Goal: Transaction & Acquisition: Book appointment/travel/reservation

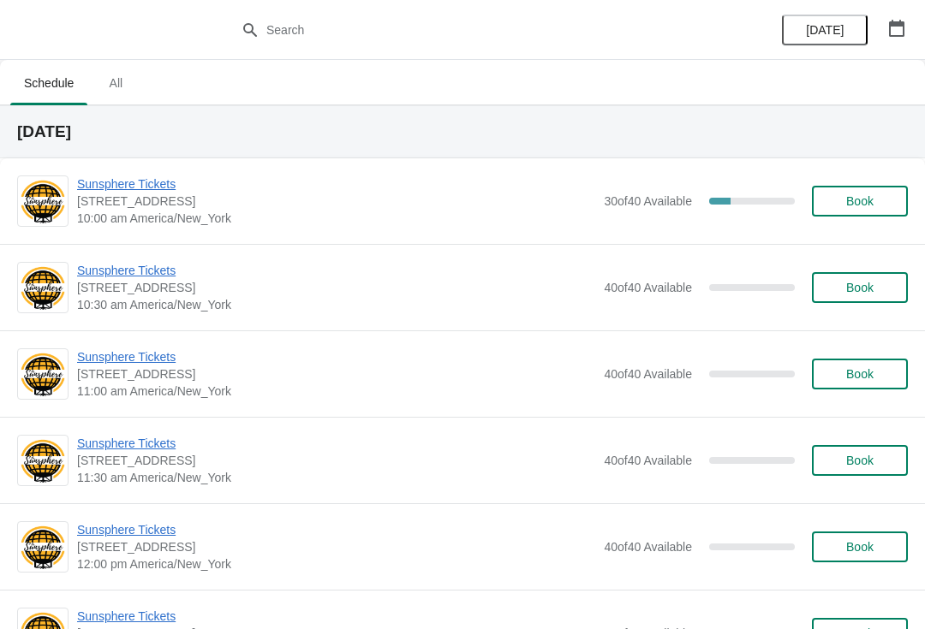
click at [848, 187] on button "Book" at bounding box center [860, 201] width 96 height 31
click at [911, 35] on button "button" at bounding box center [896, 28] width 31 height 31
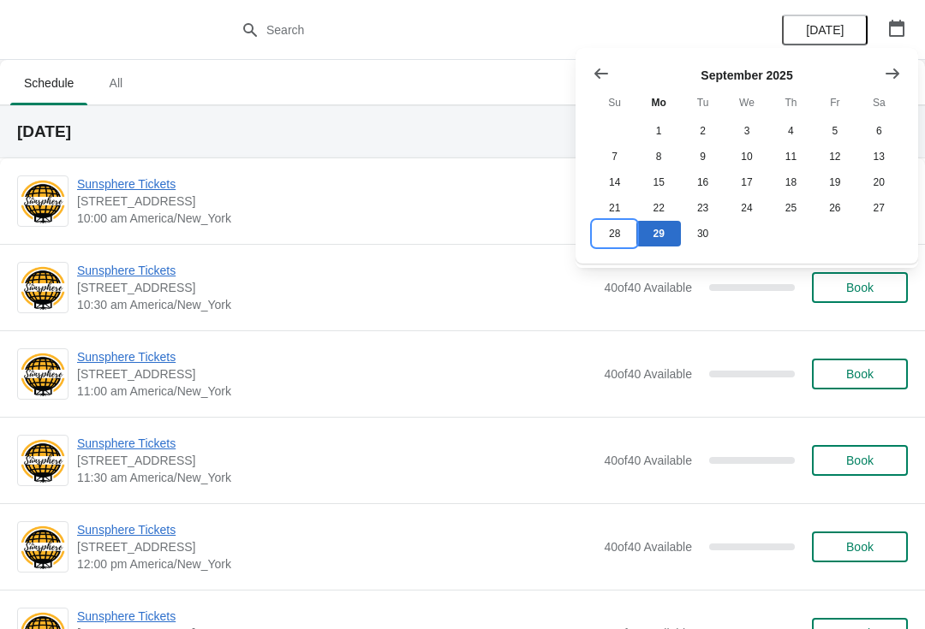
click at [610, 234] on button "28" at bounding box center [614, 234] width 44 height 26
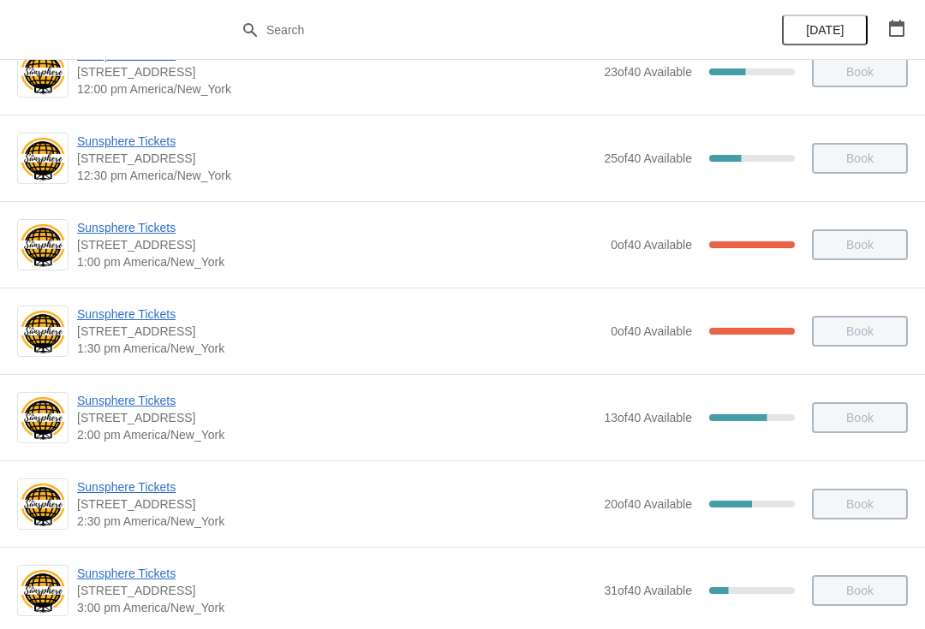
scroll to position [131, 0]
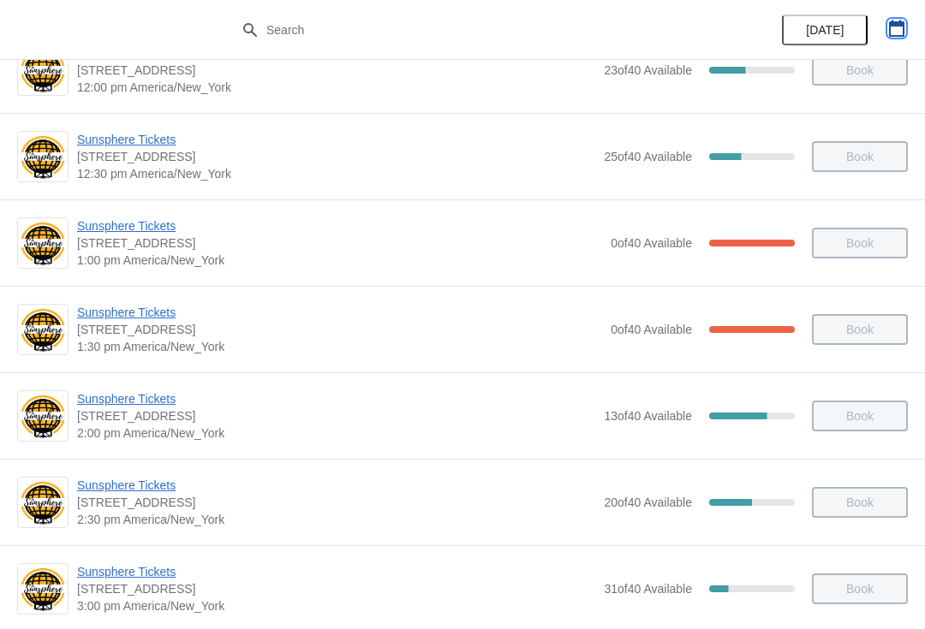
click at [910, 14] on button "button" at bounding box center [896, 28] width 31 height 31
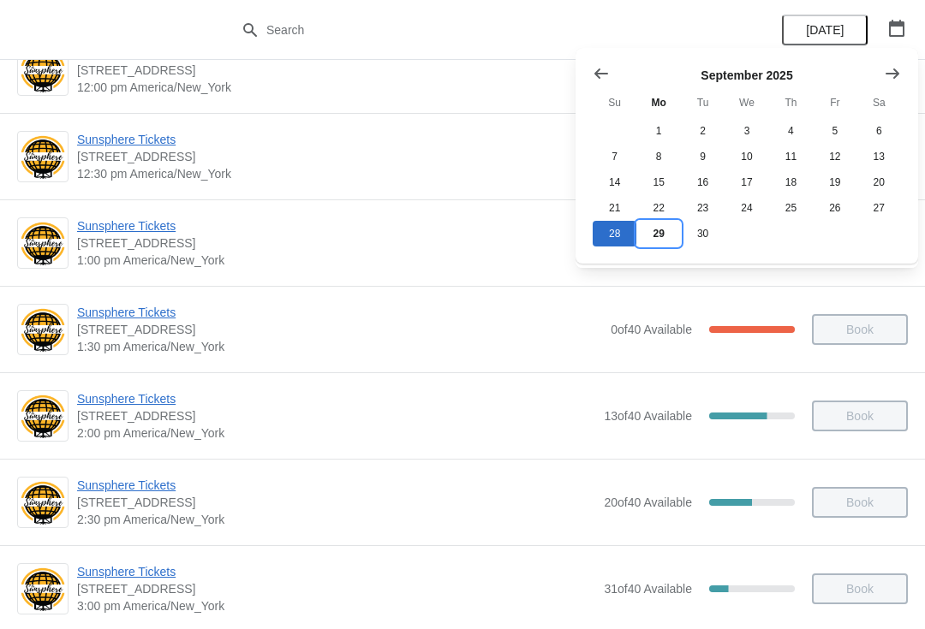
click at [671, 232] on button "29" at bounding box center [658, 234] width 44 height 26
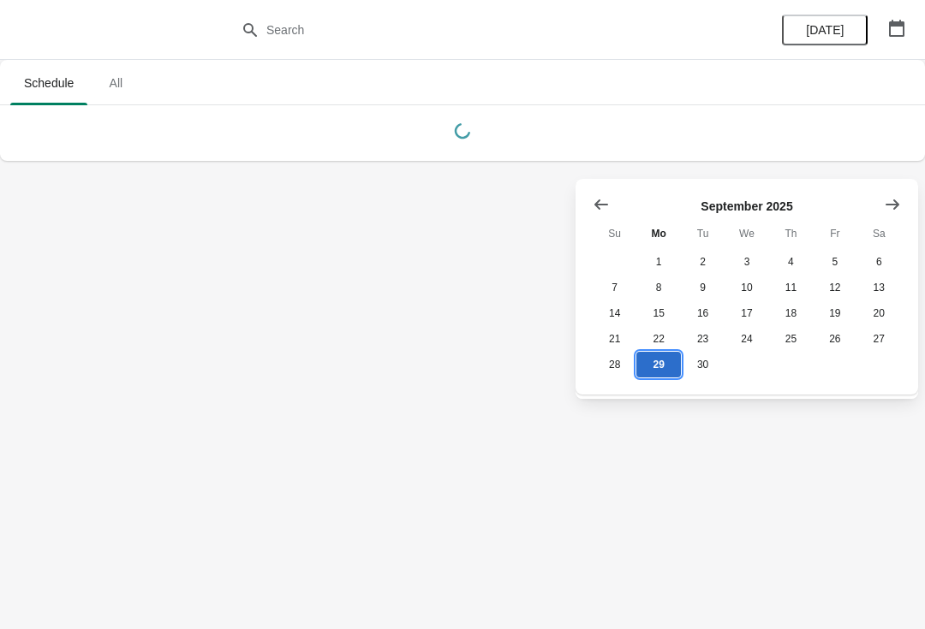
scroll to position [0, 0]
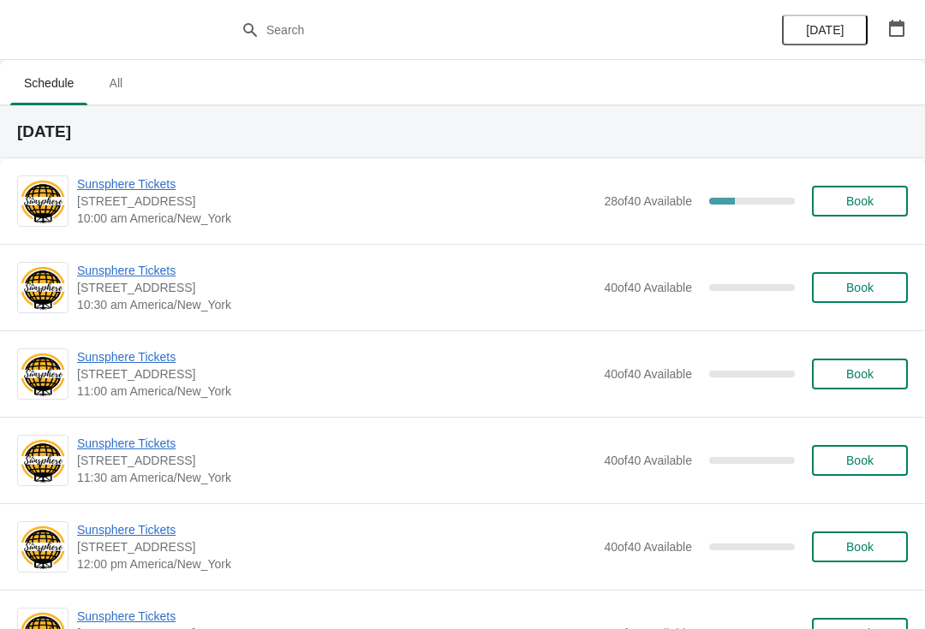
click at [825, 209] on button "Book" at bounding box center [860, 201] width 96 height 31
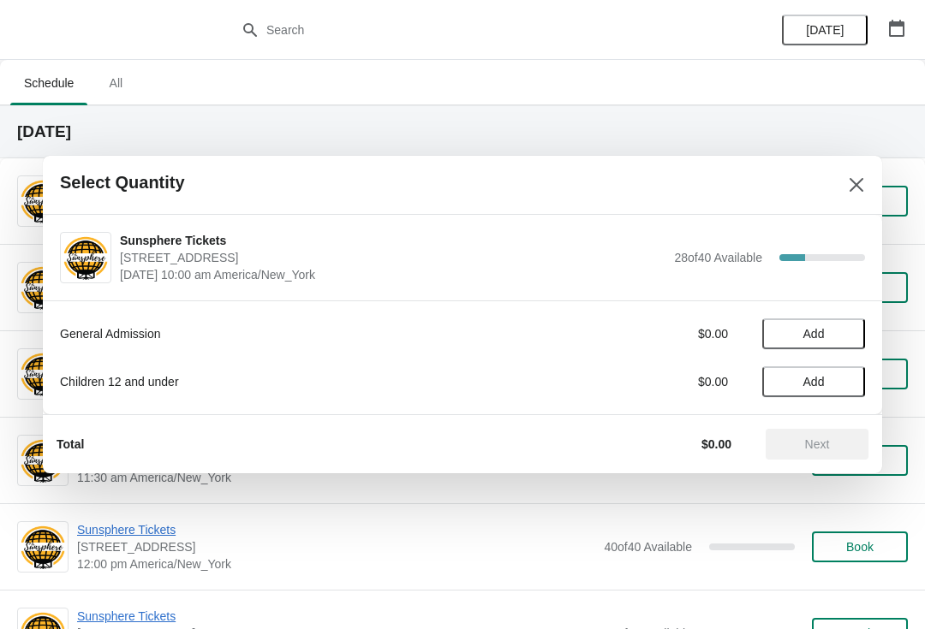
click at [832, 338] on span "Add" at bounding box center [813, 334] width 72 height 14
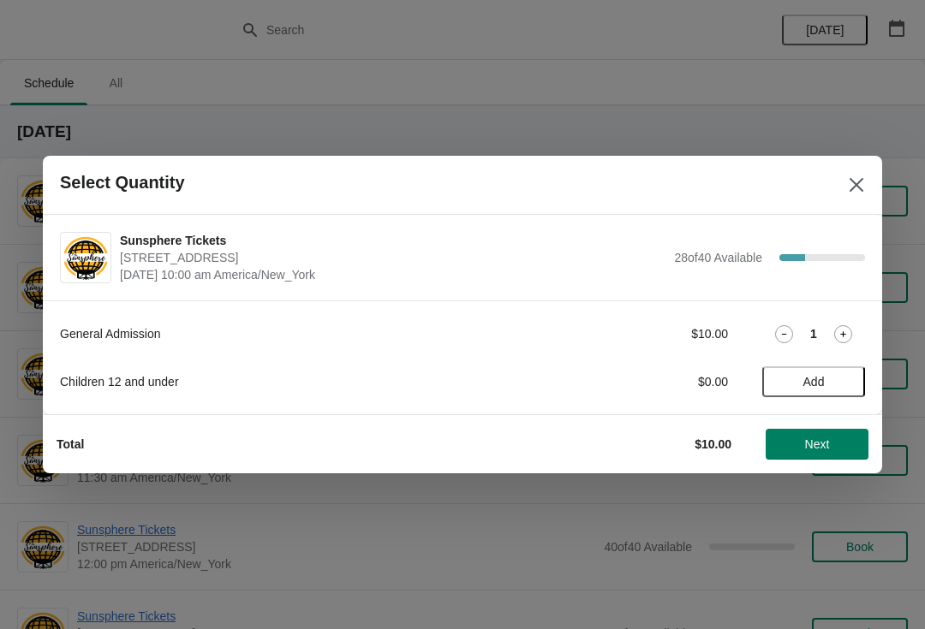
click at [848, 333] on icon at bounding box center [843, 334] width 18 height 18
click at [827, 447] on span "Next" at bounding box center [817, 445] width 25 height 14
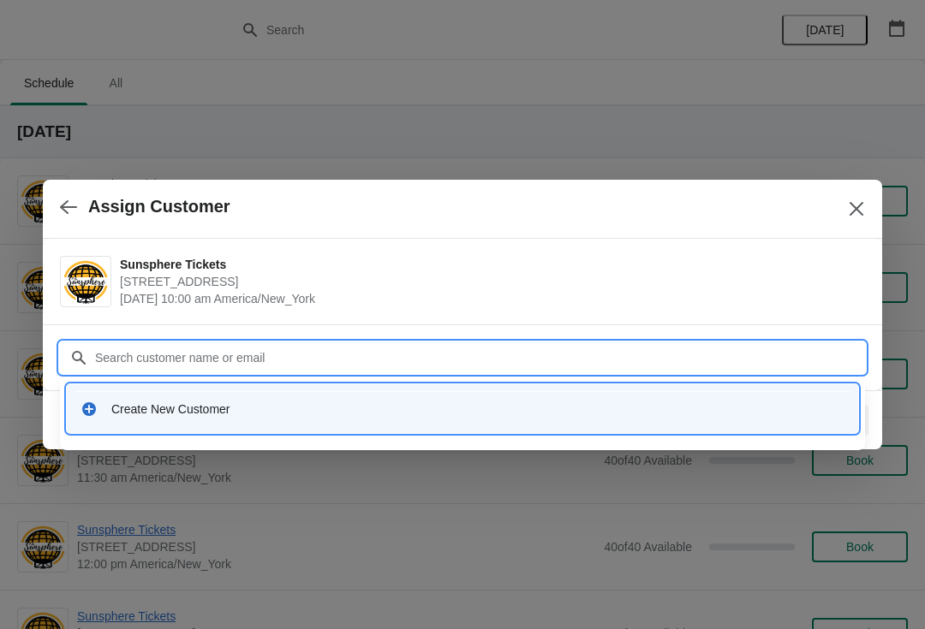
click at [546, 414] on div "Create New Customer" at bounding box center [477, 409] width 733 height 17
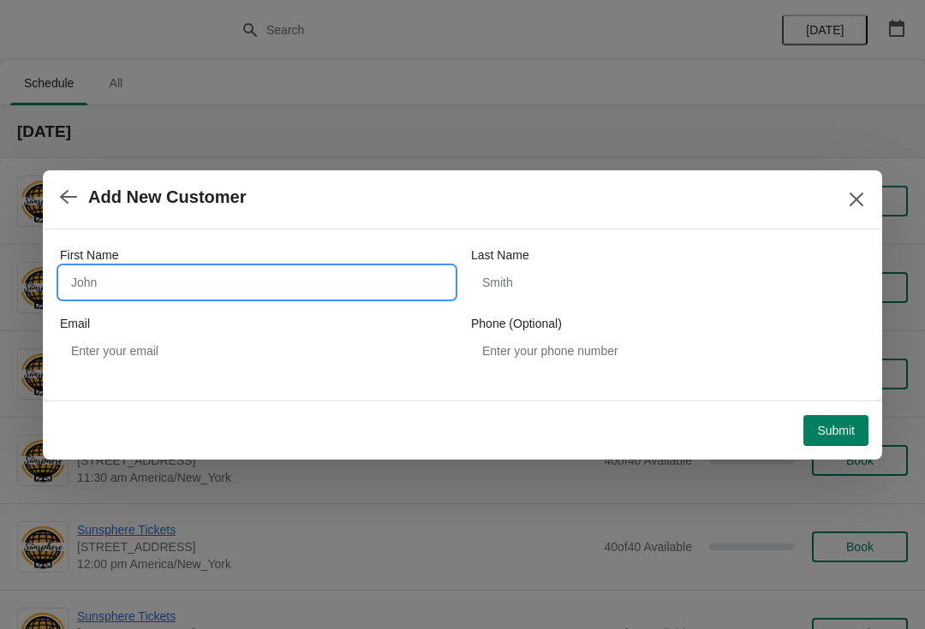
click at [354, 296] on input "First Name" at bounding box center [257, 282] width 394 height 31
type input "W"
click at [846, 420] on button "Submit" at bounding box center [835, 430] width 65 height 31
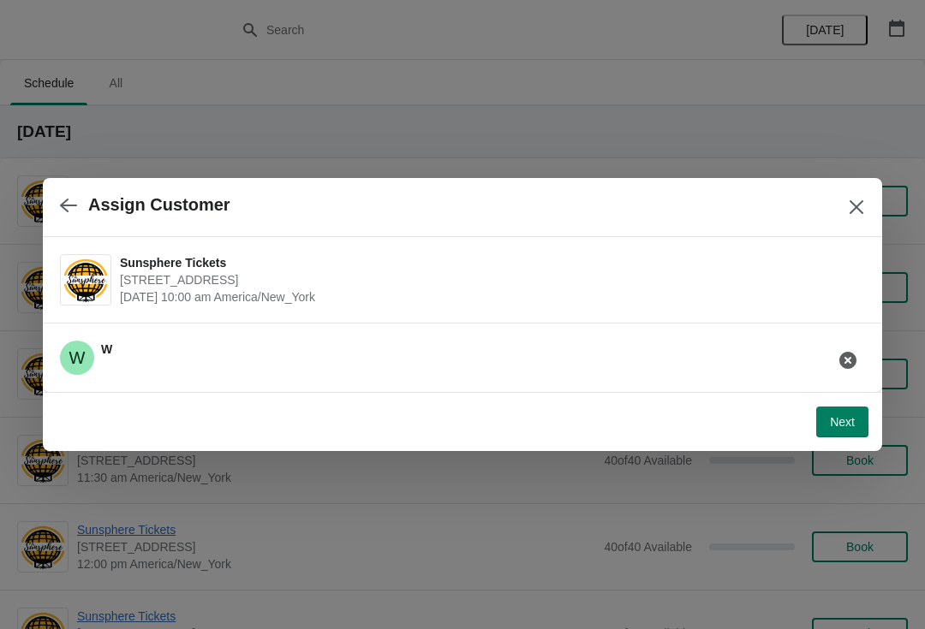
click at [845, 414] on button "Next" at bounding box center [842, 422] width 52 height 31
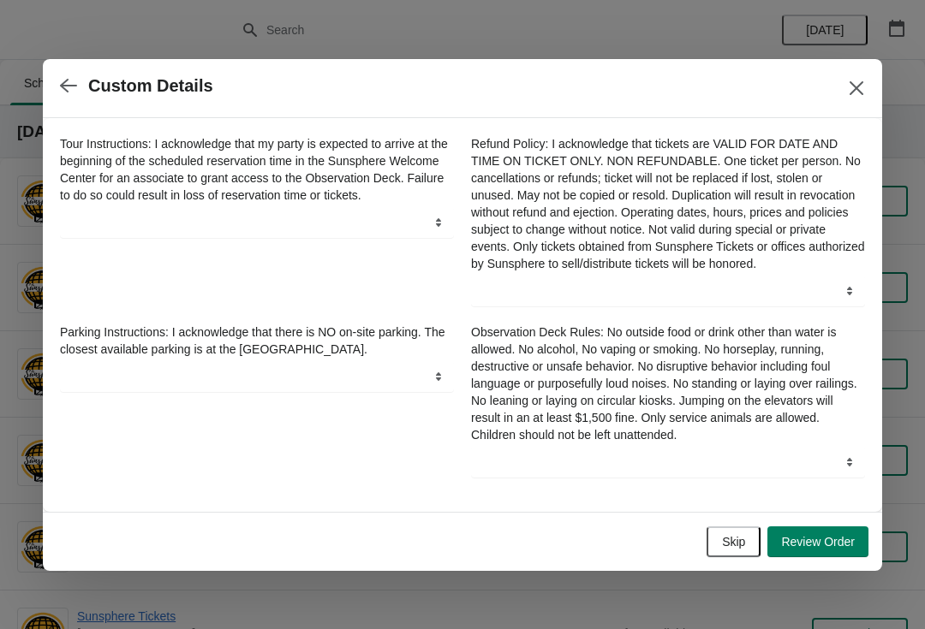
click at [746, 535] on button "Skip" at bounding box center [733, 542] width 54 height 31
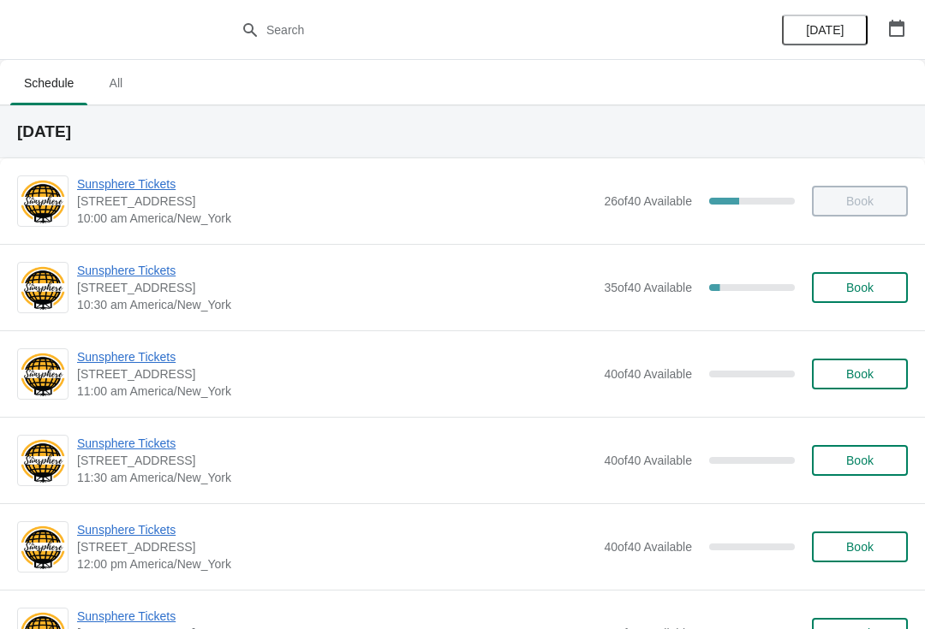
click at [864, 277] on button "Book" at bounding box center [860, 287] width 96 height 31
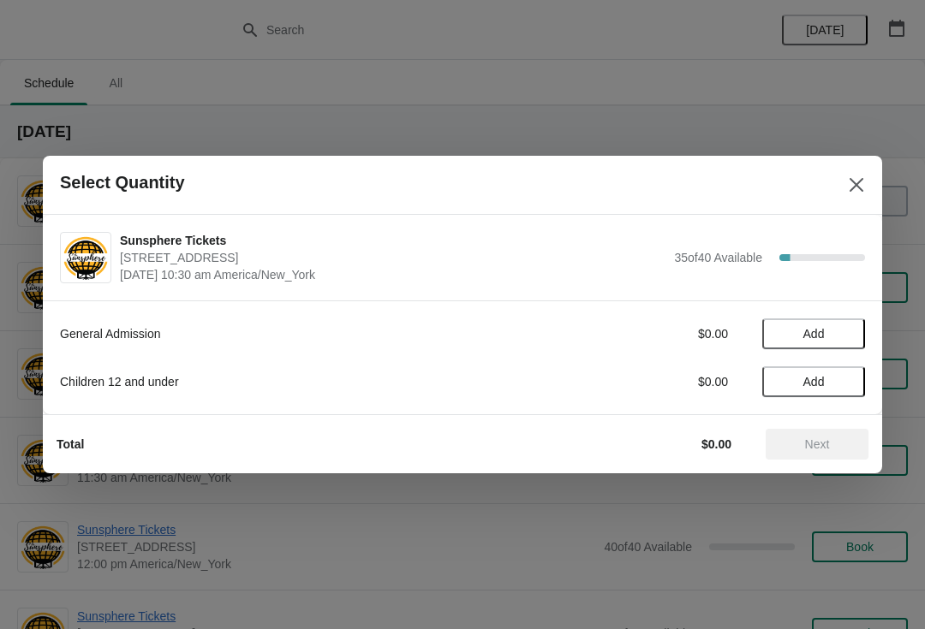
click at [846, 346] on button "Add" at bounding box center [813, 334] width 103 height 31
click at [848, 333] on icon at bounding box center [843, 334] width 18 height 18
click at [846, 342] on icon at bounding box center [843, 334] width 18 height 18
click at [821, 442] on span "Next" at bounding box center [817, 445] width 25 height 14
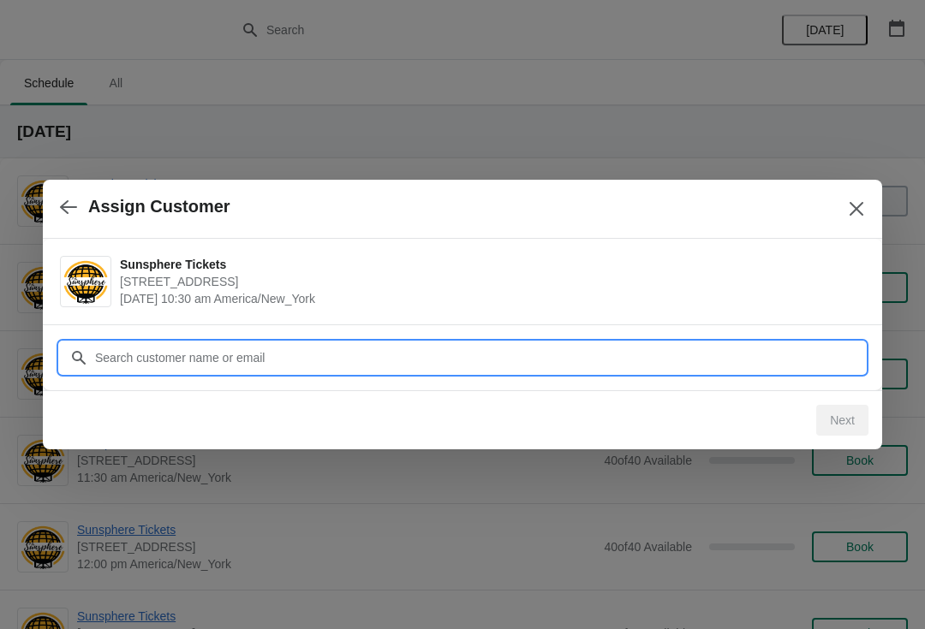
click at [722, 354] on input "Customer" at bounding box center [479, 357] width 771 height 31
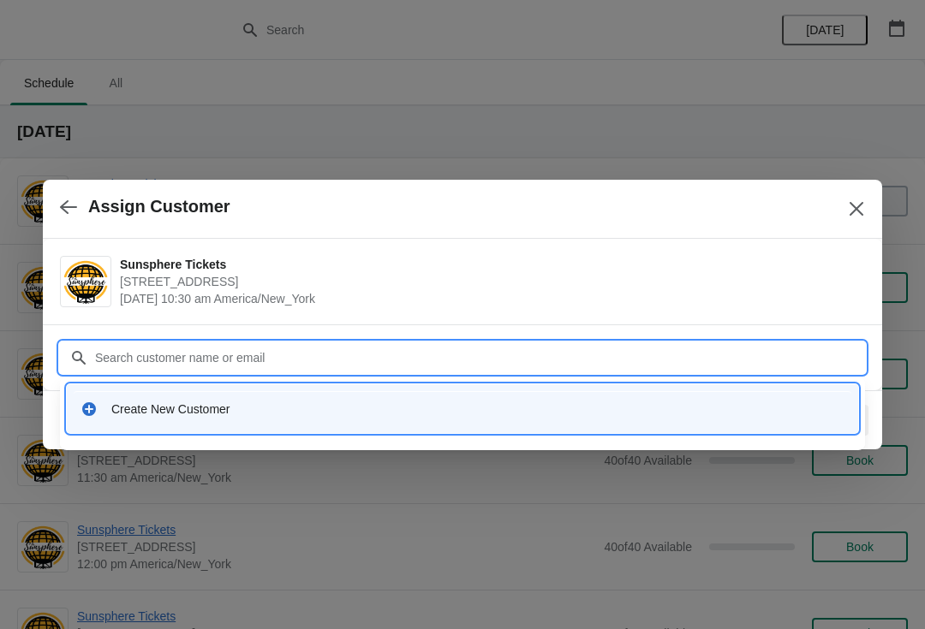
click at [318, 415] on div "Create New Customer" at bounding box center [477, 409] width 733 height 17
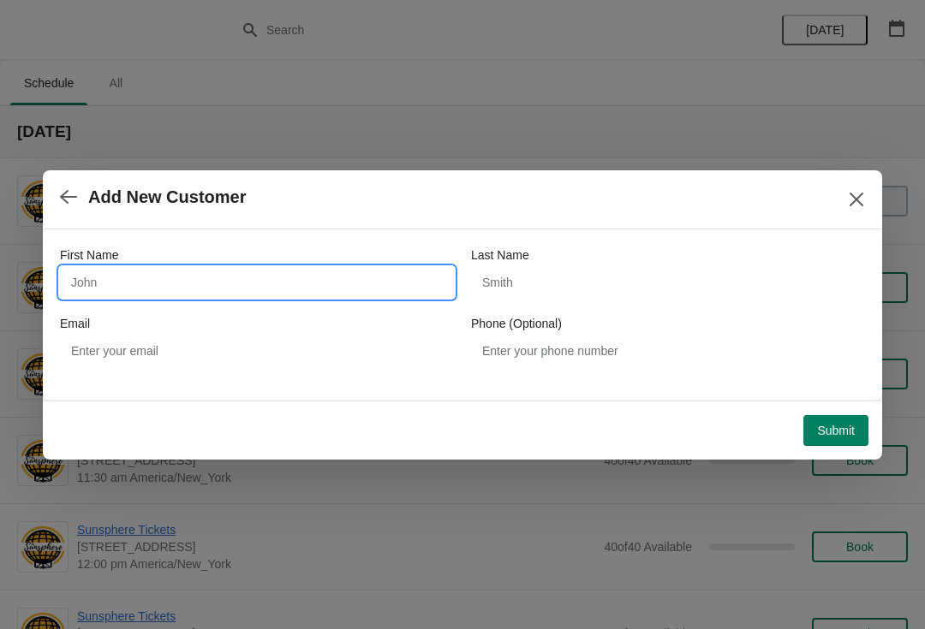
click at [265, 287] on input "First Name" at bounding box center [257, 282] width 394 height 31
type input "W"
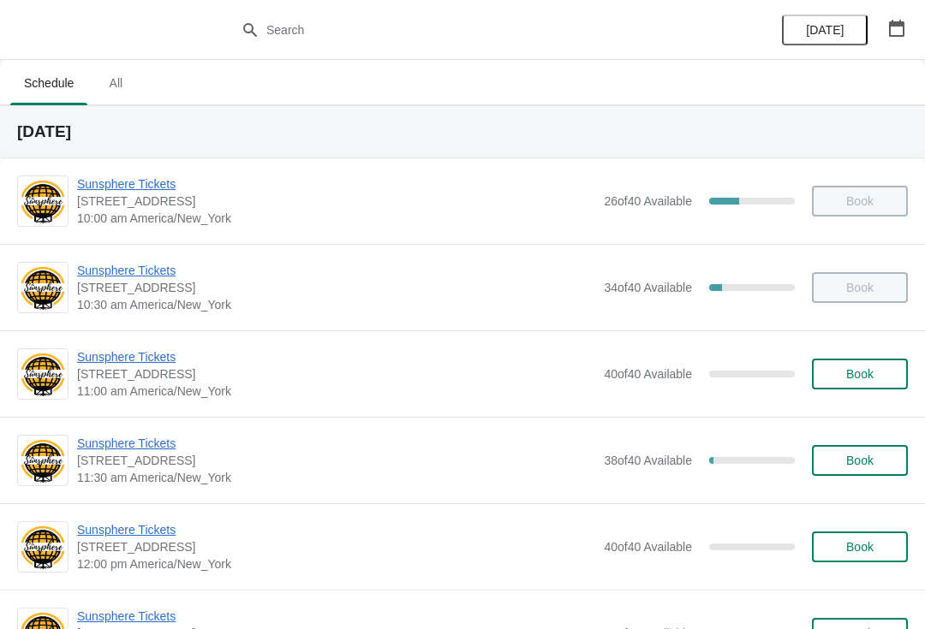
click at [861, 369] on span "Book" at bounding box center [859, 374] width 27 height 14
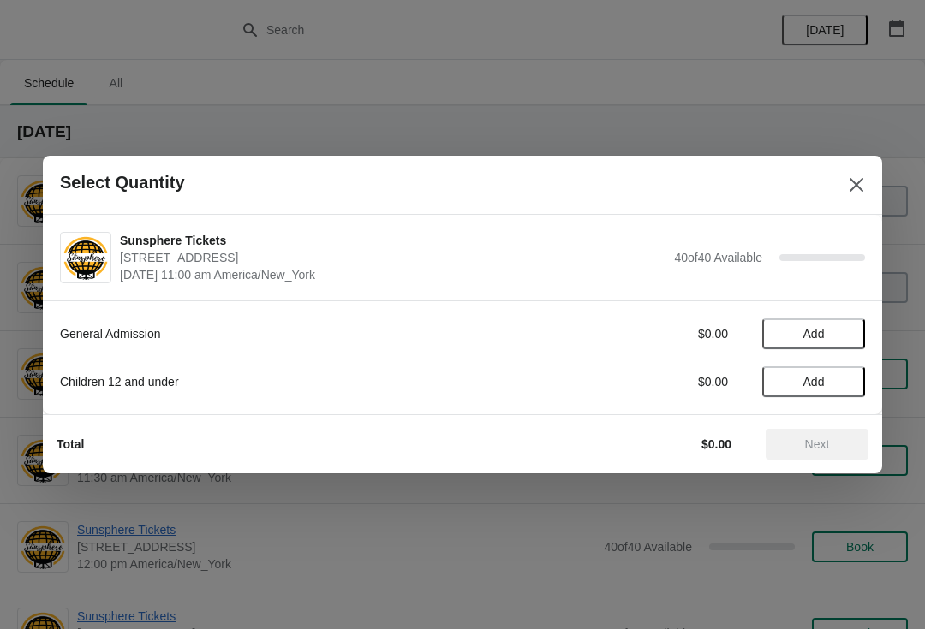
click at [843, 342] on button "Add" at bounding box center [813, 334] width 103 height 31
click at [851, 330] on icon at bounding box center [843, 334] width 18 height 18
click at [861, 319] on div "General Admission $20.00 2" at bounding box center [462, 334] width 805 height 31
click at [851, 331] on icon at bounding box center [843, 334] width 18 height 18
click at [847, 328] on icon at bounding box center [843, 334] width 18 height 18
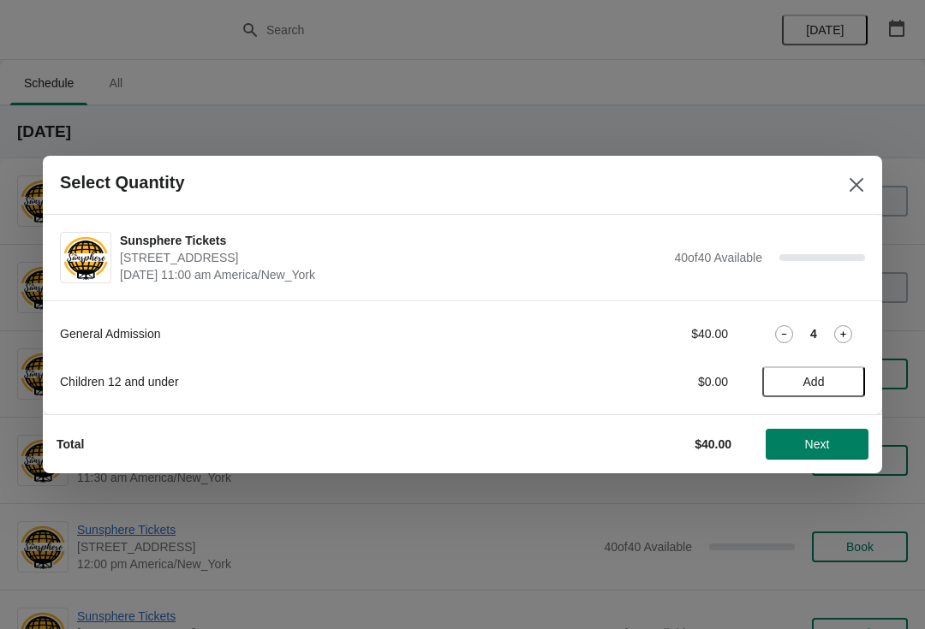
click at [812, 438] on span "Next" at bounding box center [817, 445] width 25 height 14
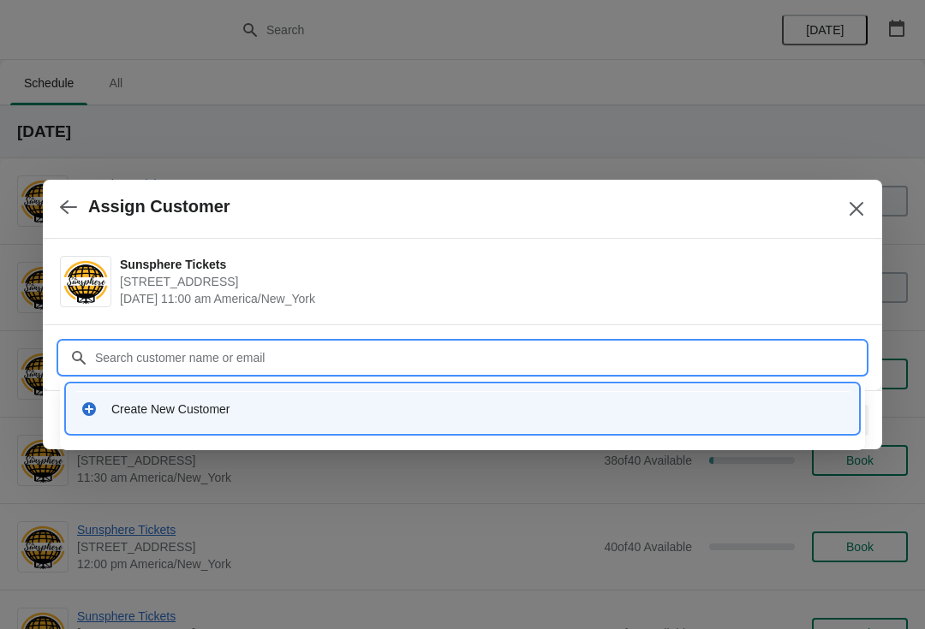
click at [265, 395] on div "Create New Customer" at bounding box center [462, 408] width 777 height 35
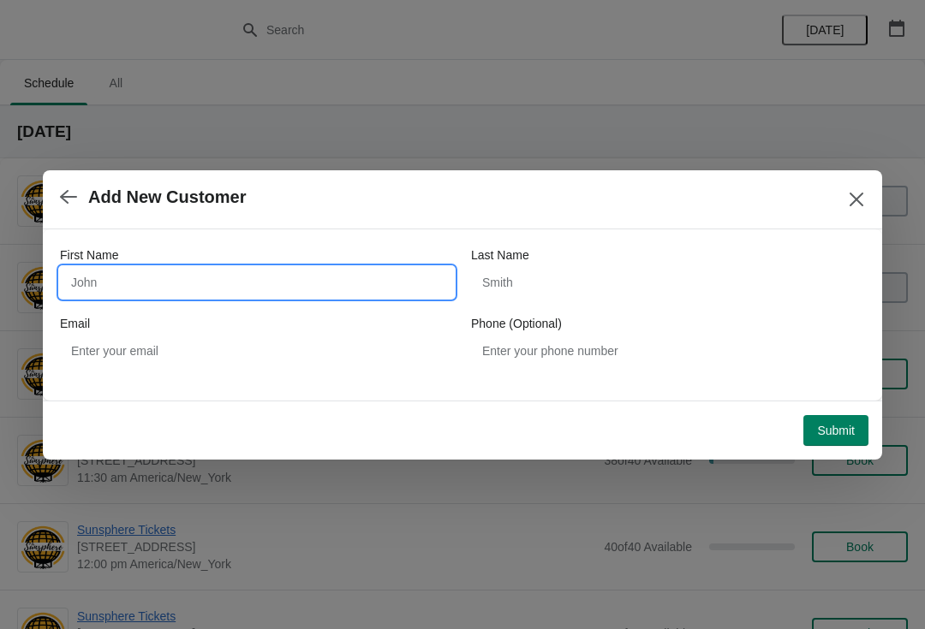
click at [217, 267] on input "First Name" at bounding box center [257, 282] width 394 height 31
type input "Walkin"
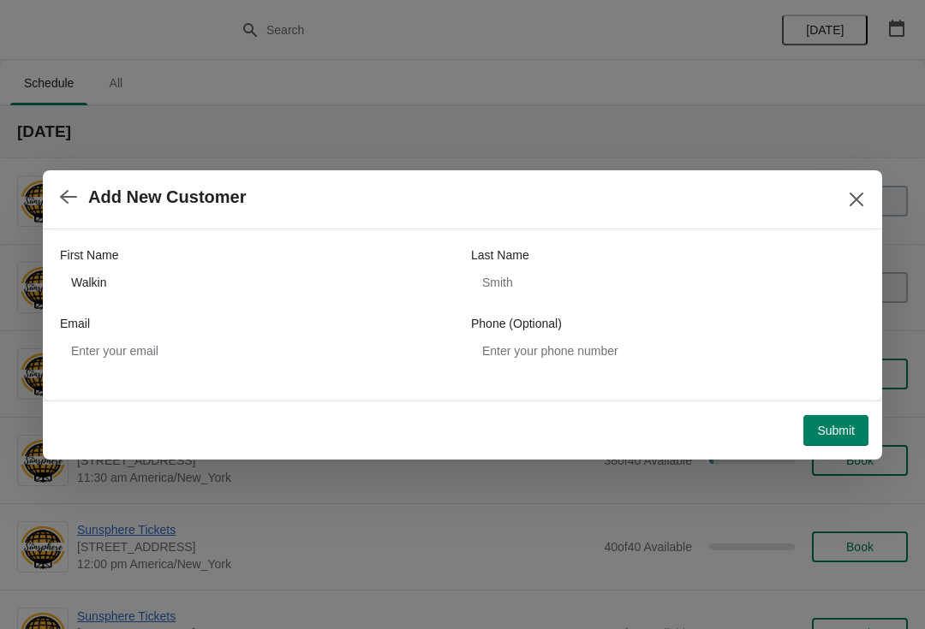
click at [831, 415] on button "Submit" at bounding box center [835, 430] width 65 height 31
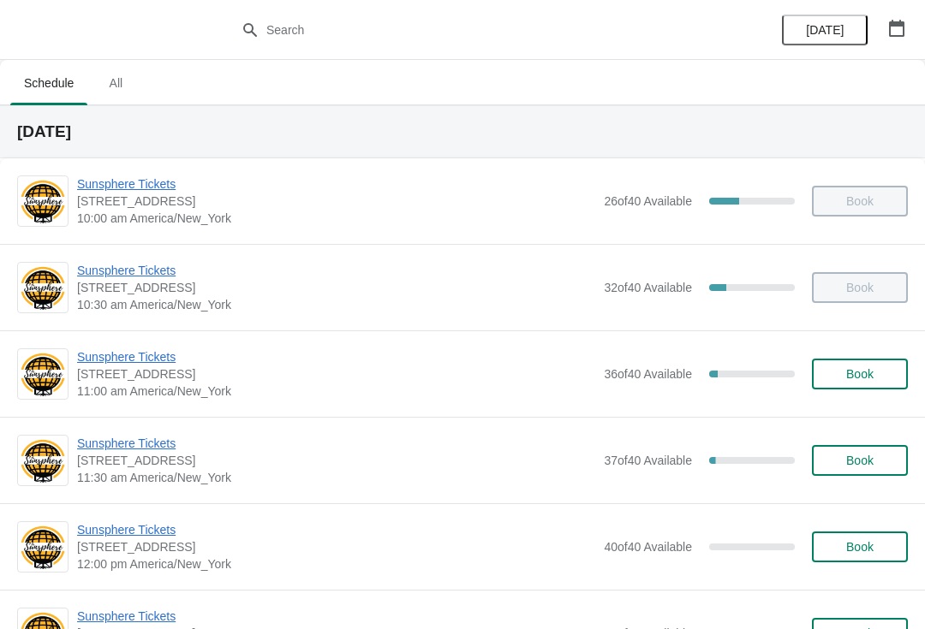
click at [132, 450] on span "Sunsphere Tickets" at bounding box center [336, 443] width 518 height 17
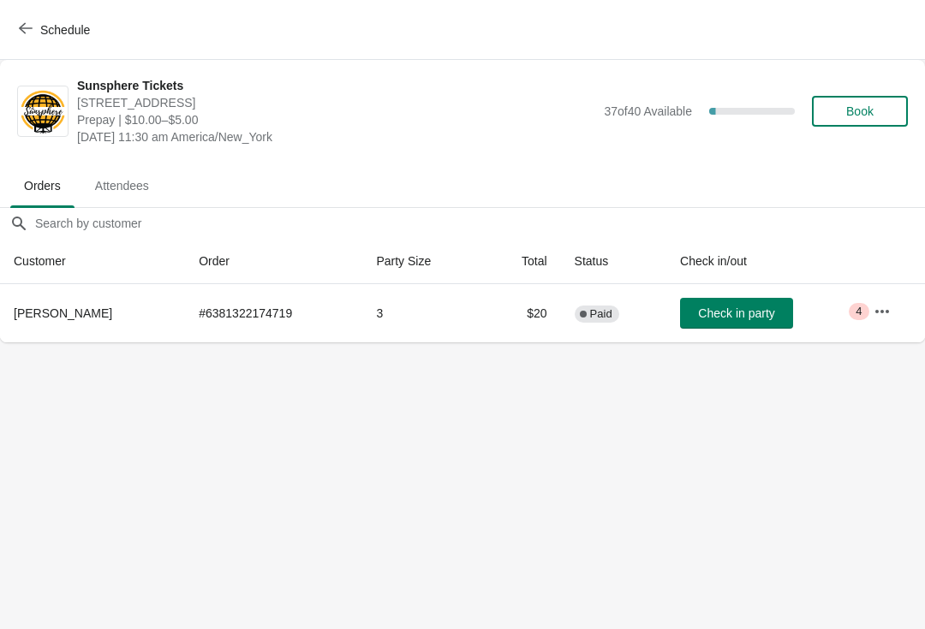
click at [711, 310] on span "Check in party" at bounding box center [736, 314] width 76 height 14
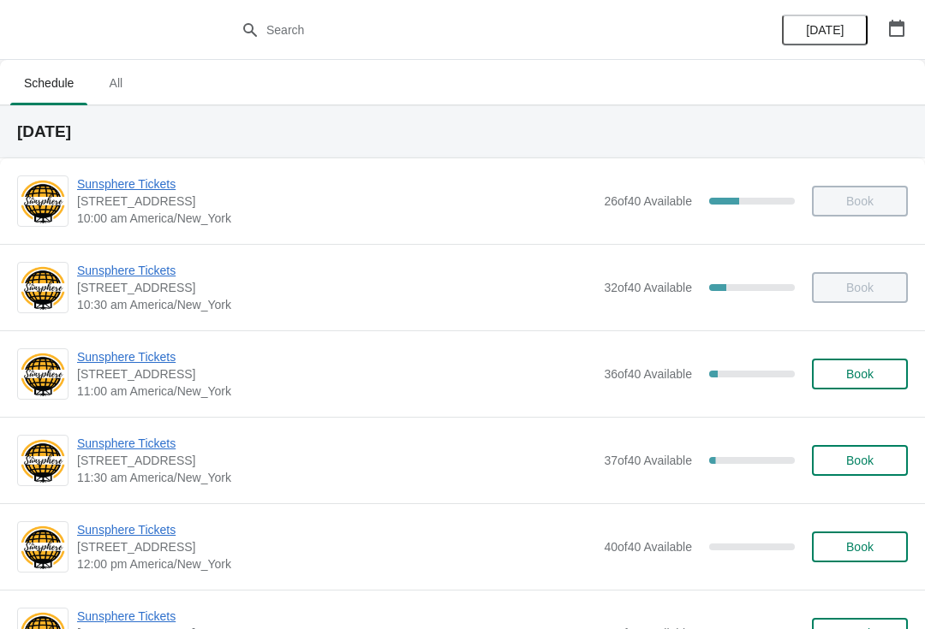
click at [879, 362] on button "Book" at bounding box center [860, 374] width 96 height 31
click at [897, 378] on button "Book" at bounding box center [860, 374] width 96 height 31
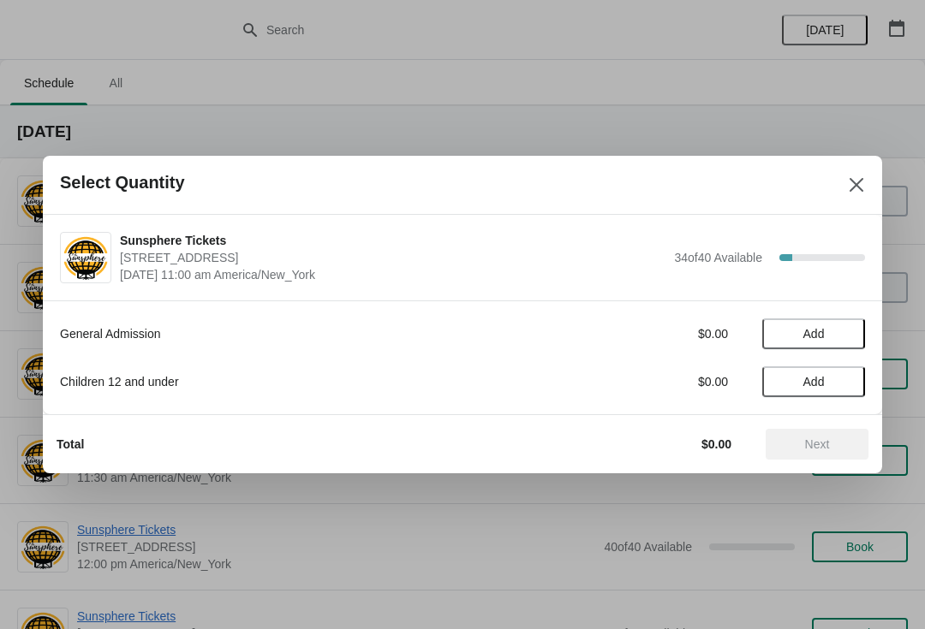
click at [835, 323] on button "Add" at bounding box center [813, 334] width 103 height 31
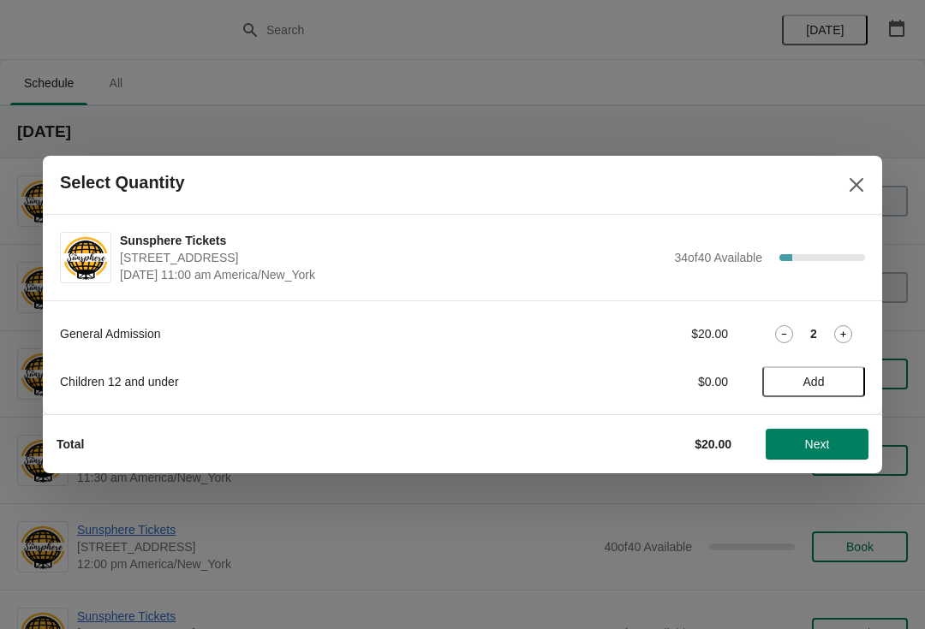
click at [804, 457] on button "Next" at bounding box center [816, 444] width 103 height 31
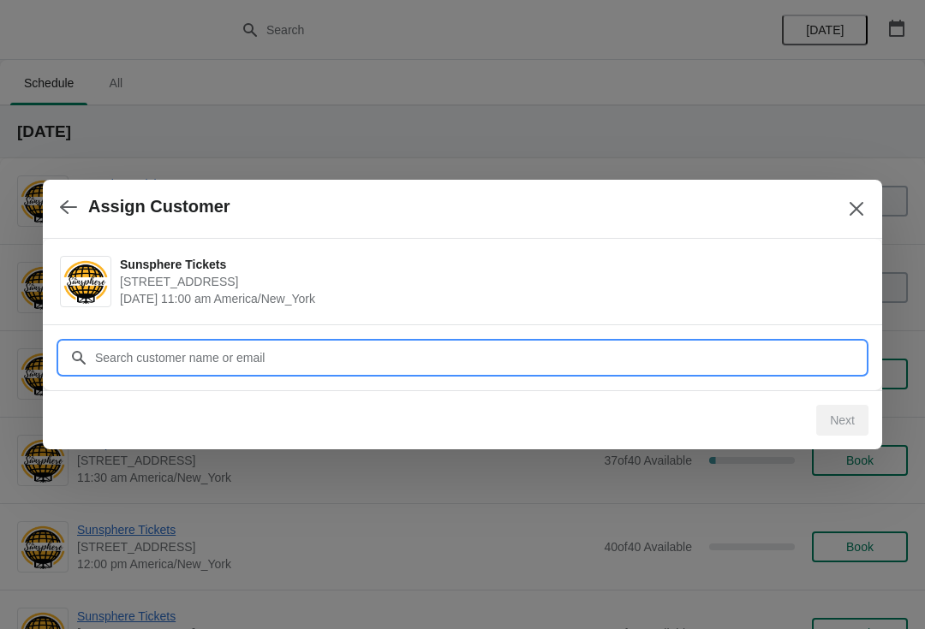
click at [754, 361] on input "Customer" at bounding box center [479, 357] width 771 height 31
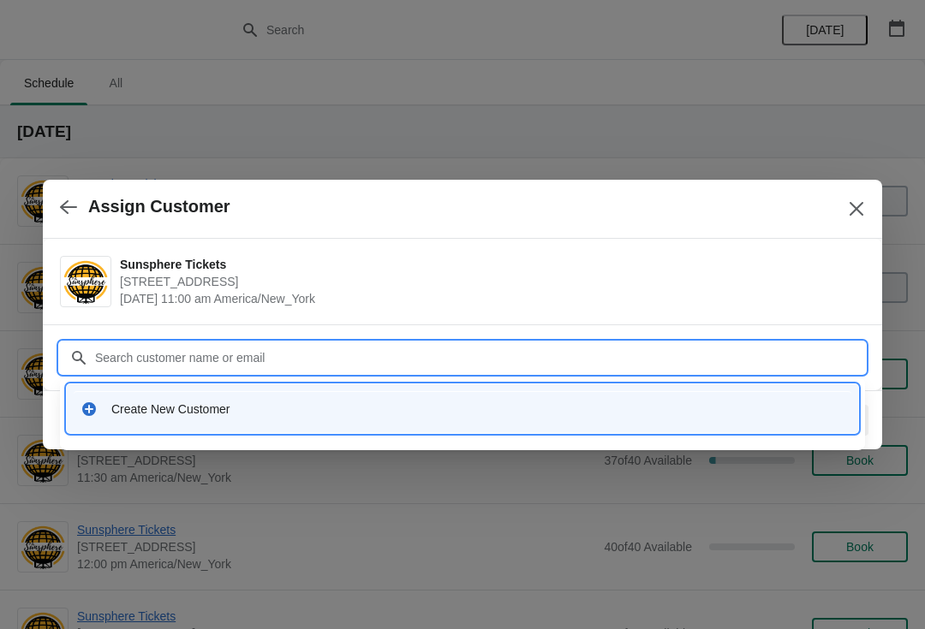
click at [306, 385] on div "Create New Customer" at bounding box center [462, 408] width 791 height 49
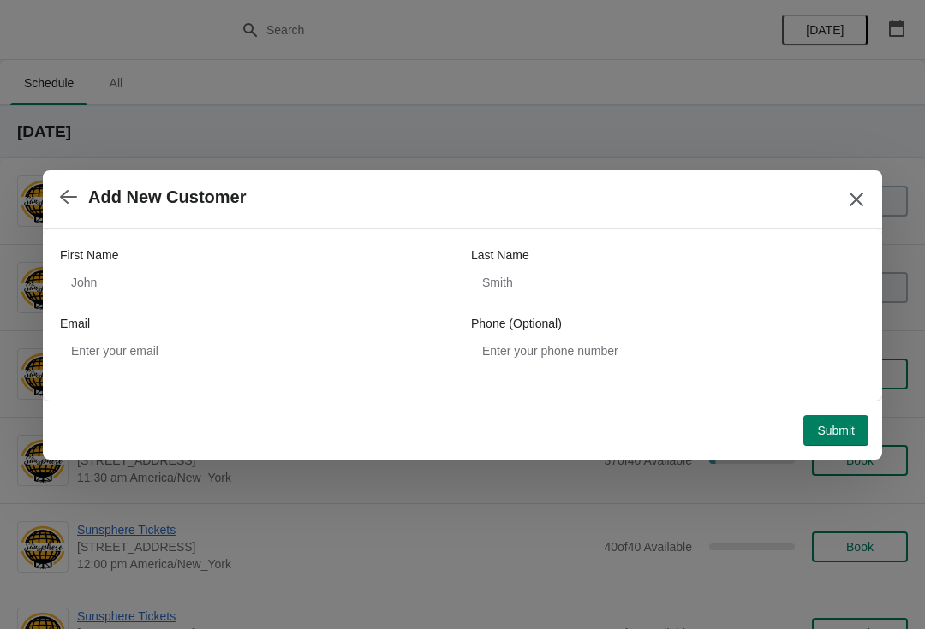
click at [265, 318] on div "Email" at bounding box center [257, 323] width 394 height 17
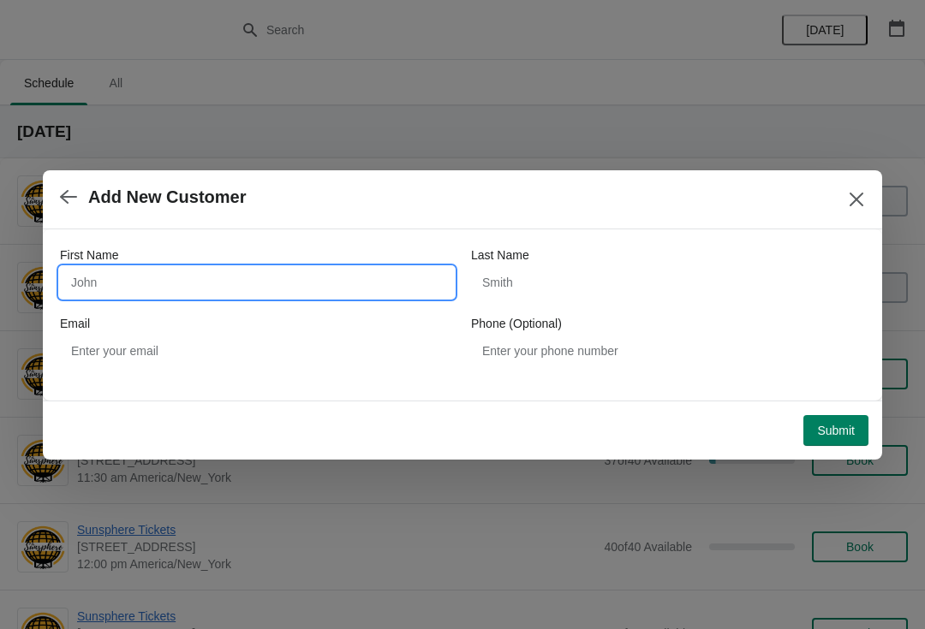
click at [206, 284] on input "First Name" at bounding box center [257, 282] width 394 height 31
type input "W"
click at [845, 408] on div "Submit" at bounding box center [459, 427] width 819 height 38
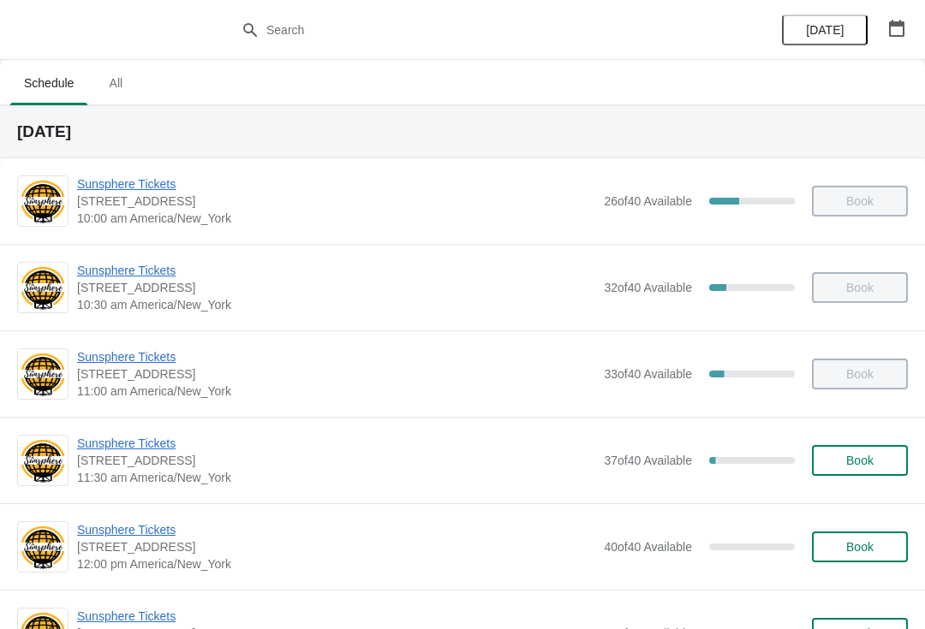
click at [860, 446] on button "Book" at bounding box center [860, 460] width 96 height 31
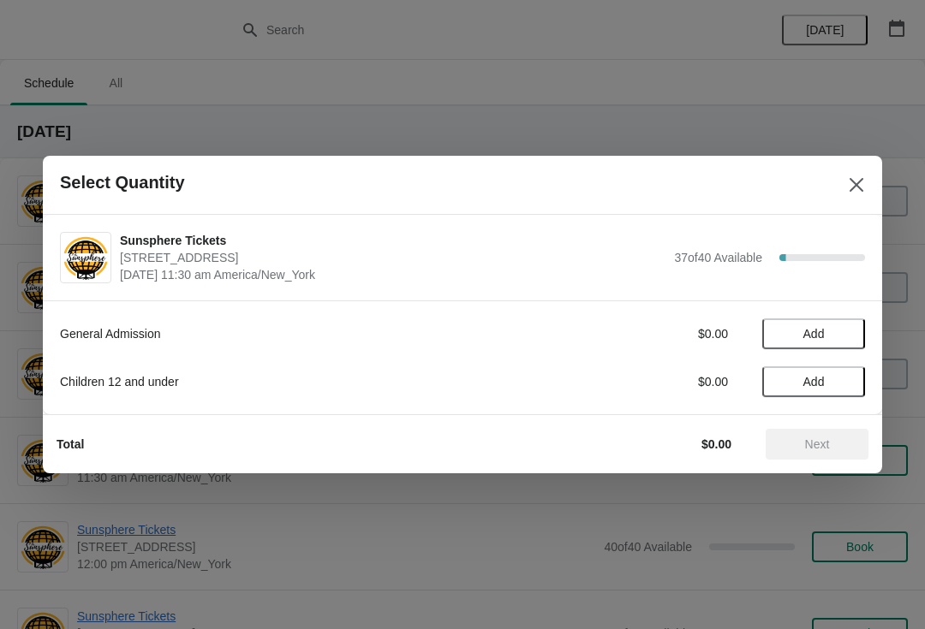
click at [833, 335] on span "Add" at bounding box center [813, 334] width 72 height 14
click at [839, 334] on icon at bounding box center [843, 334] width 18 height 18
click at [823, 441] on span "Next" at bounding box center [817, 445] width 25 height 14
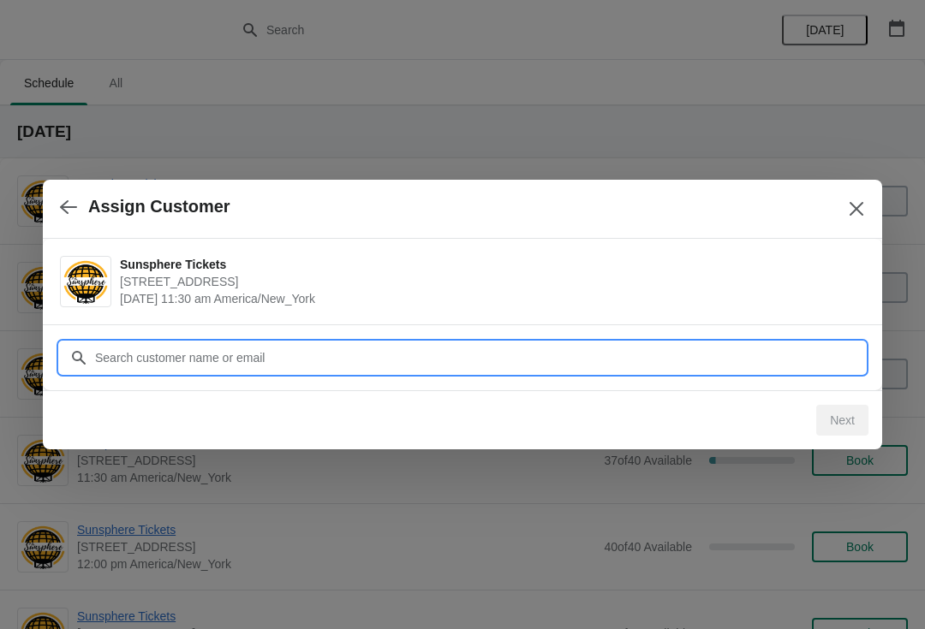
click at [779, 349] on input "Customer" at bounding box center [479, 357] width 771 height 31
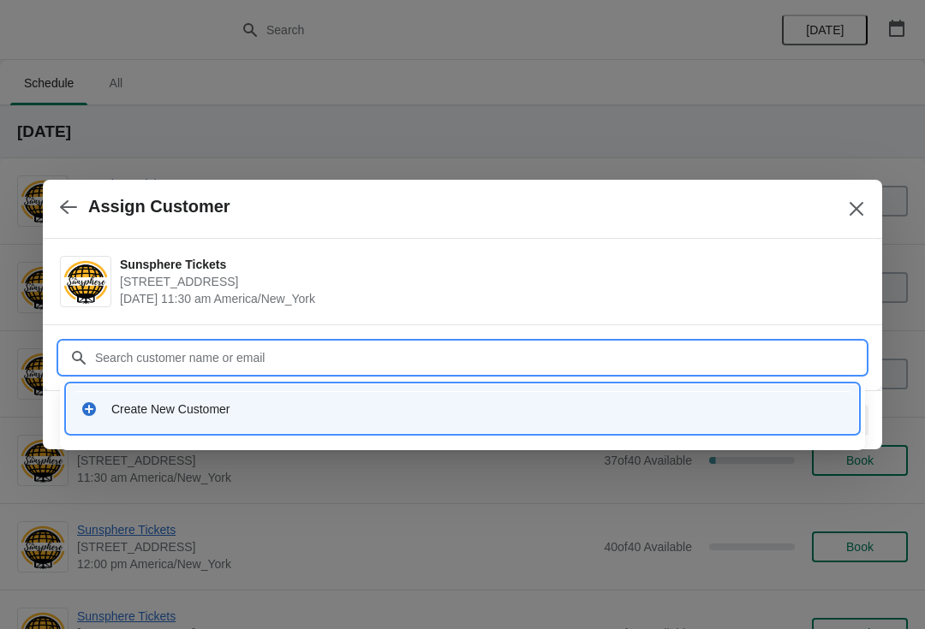
click at [369, 410] on div "Create New Customer" at bounding box center [477, 409] width 733 height 17
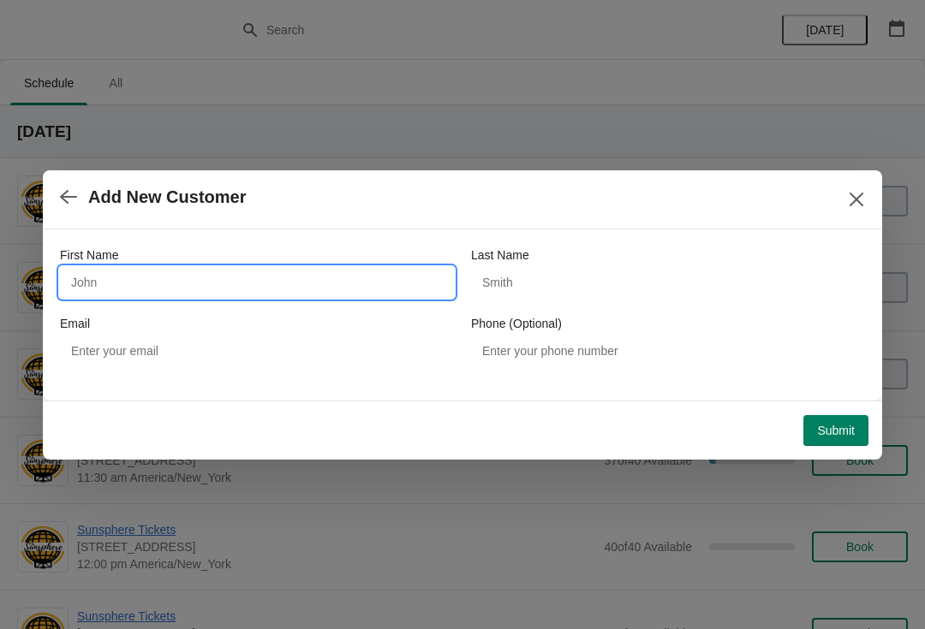
click at [199, 277] on input "First Name" at bounding box center [257, 282] width 394 height 31
